Goal: Information Seeking & Learning: Check status

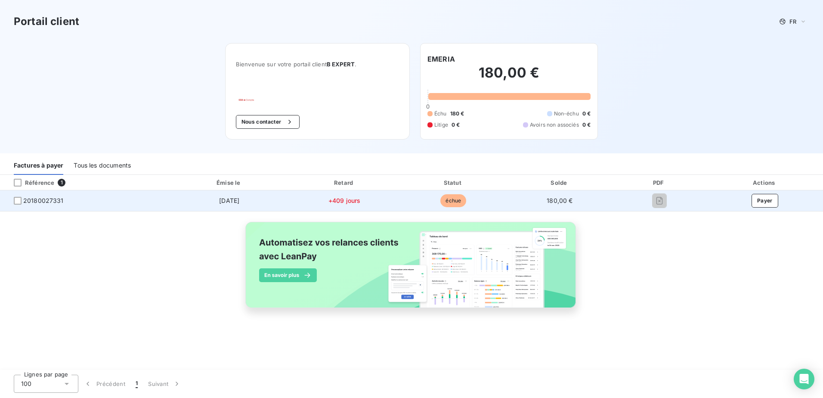
click at [451, 204] on span "échue" at bounding box center [453, 200] width 26 height 13
click at [50, 199] on span "20180027331" at bounding box center [43, 200] width 40 height 9
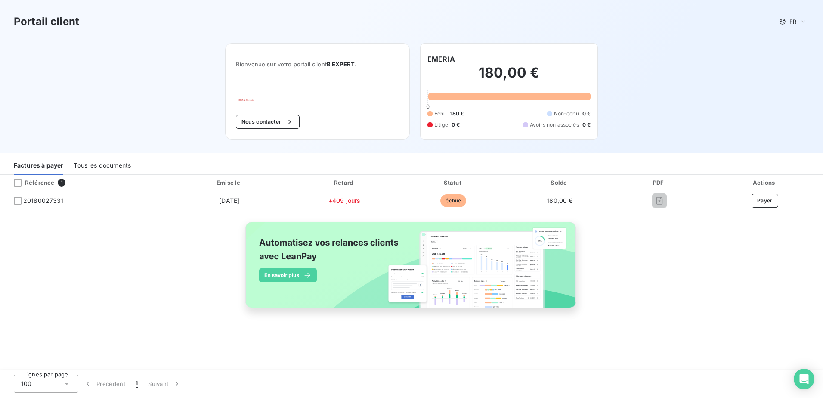
click at [96, 166] on div "Tous les documents" at bounding box center [102, 166] width 57 height 18
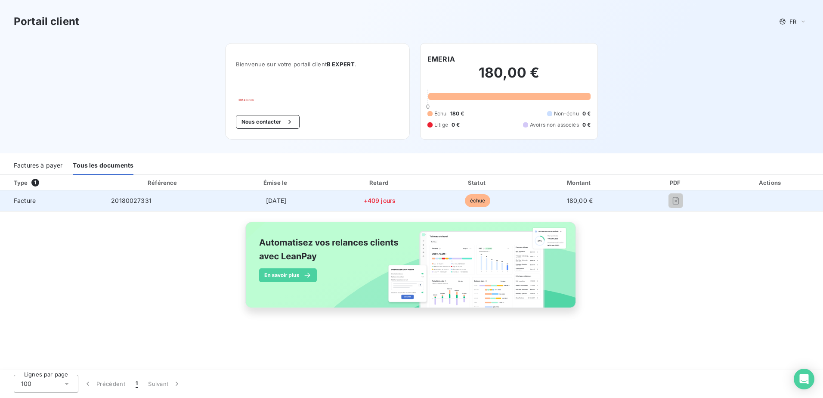
click at [667, 202] on div at bounding box center [675, 201] width 71 height 14
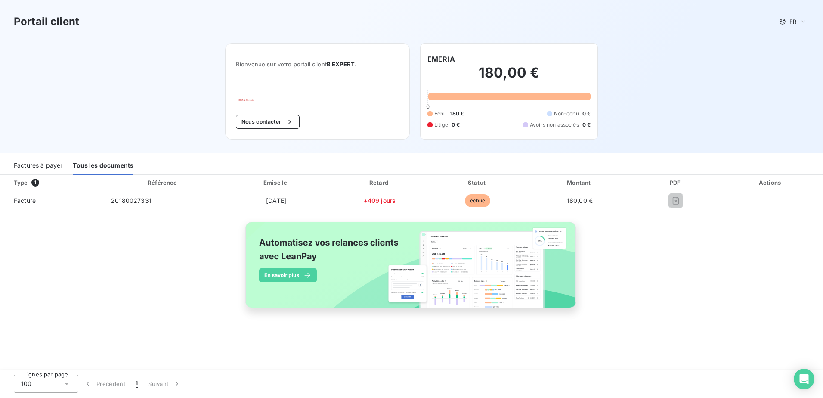
click at [49, 169] on div "Factures à payer" at bounding box center [38, 166] width 49 height 18
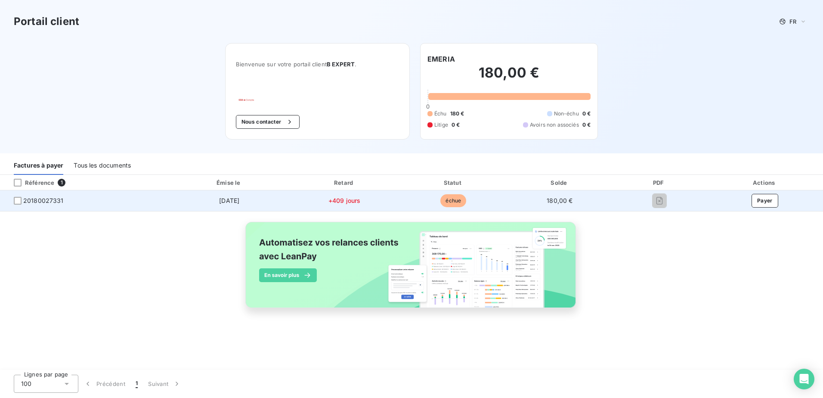
click at [235, 204] on td "[DATE]" at bounding box center [229, 200] width 120 height 21
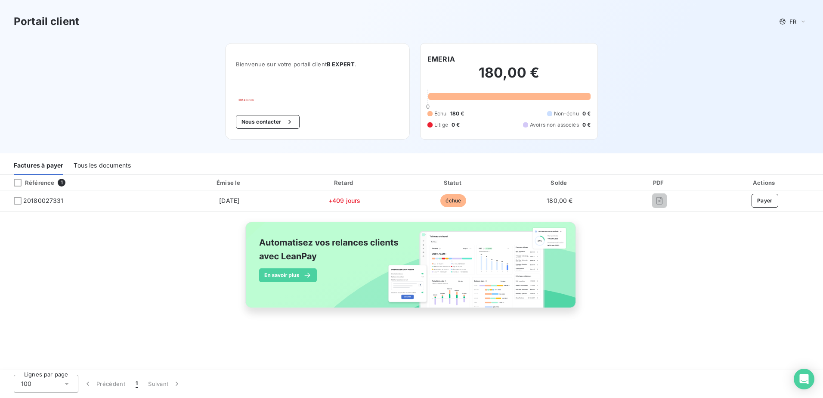
drag, startPoint x: 235, startPoint y: 204, endPoint x: 344, endPoint y: 132, distance: 131.4
click at [344, 132] on div "Bienvenue sur votre portail client B EXPERT . Nous contacter" at bounding box center [317, 91] width 185 height 96
click at [102, 169] on div "Tous les documents" at bounding box center [102, 166] width 57 height 18
